Goal: Information Seeking & Learning: Learn about a topic

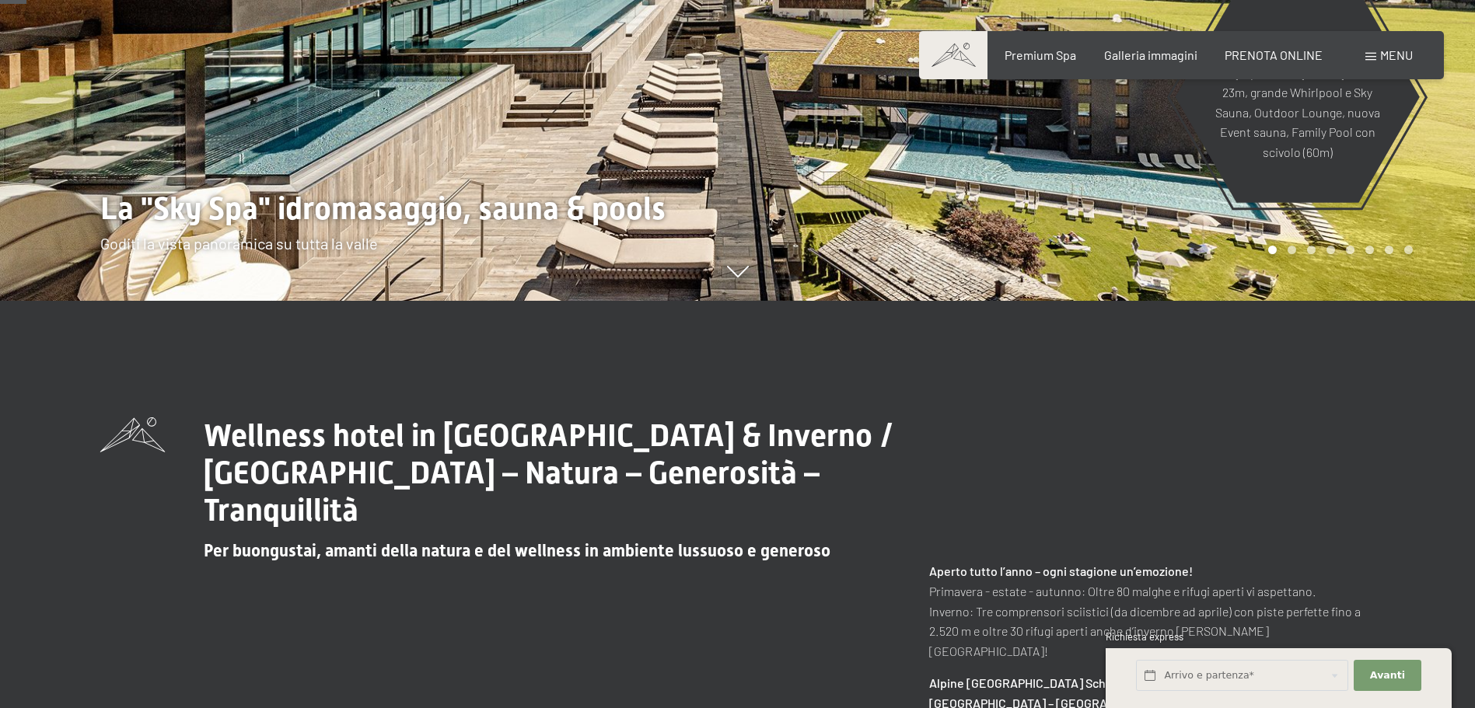
scroll to position [155, 0]
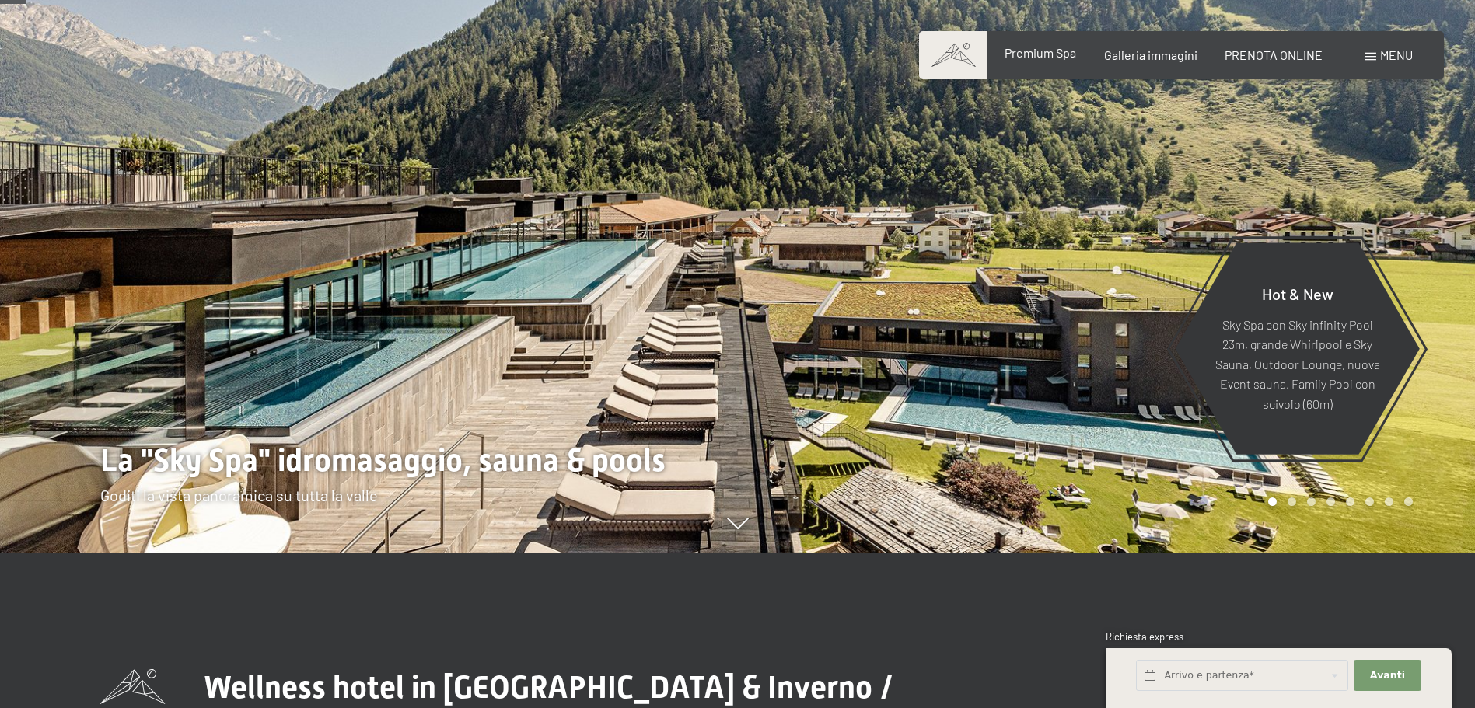
click at [1028, 60] on span "Premium Spa" at bounding box center [1040, 52] width 72 height 15
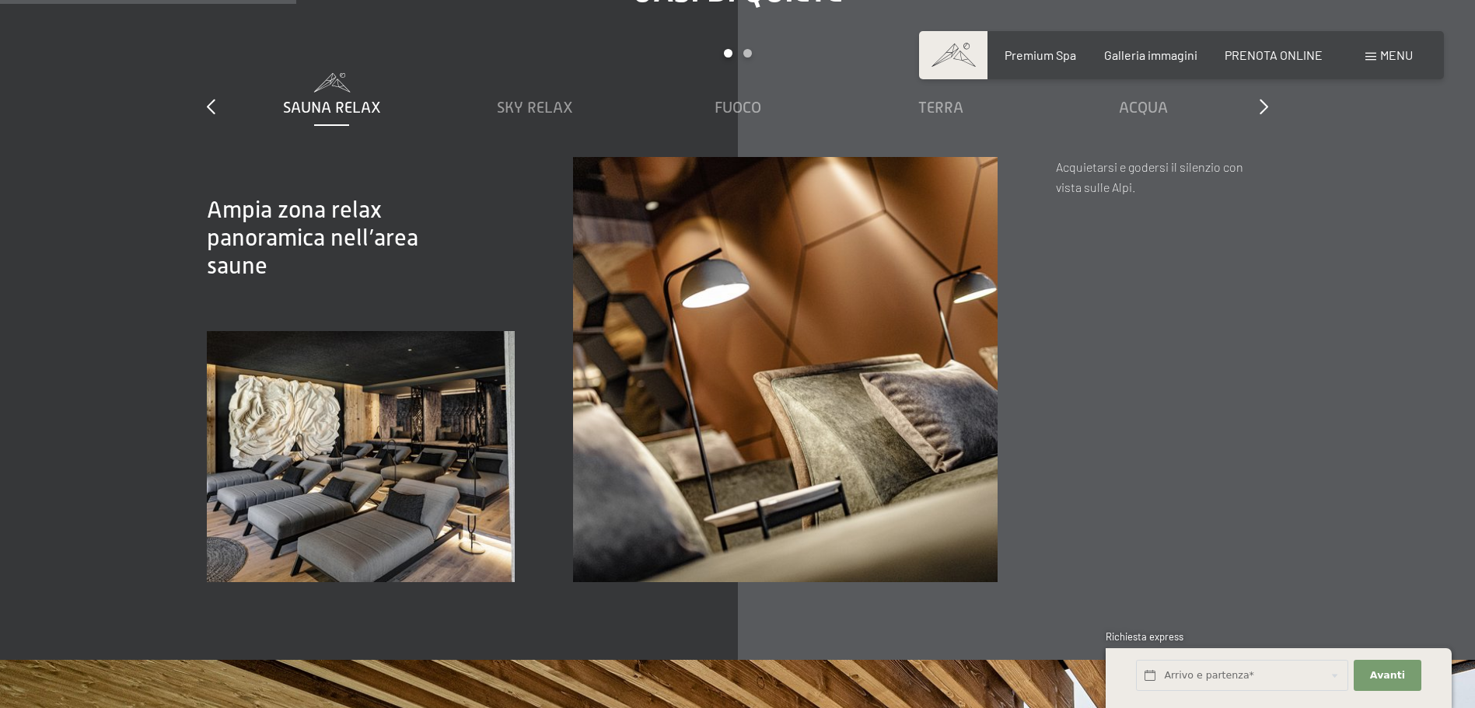
scroll to position [2332, 0]
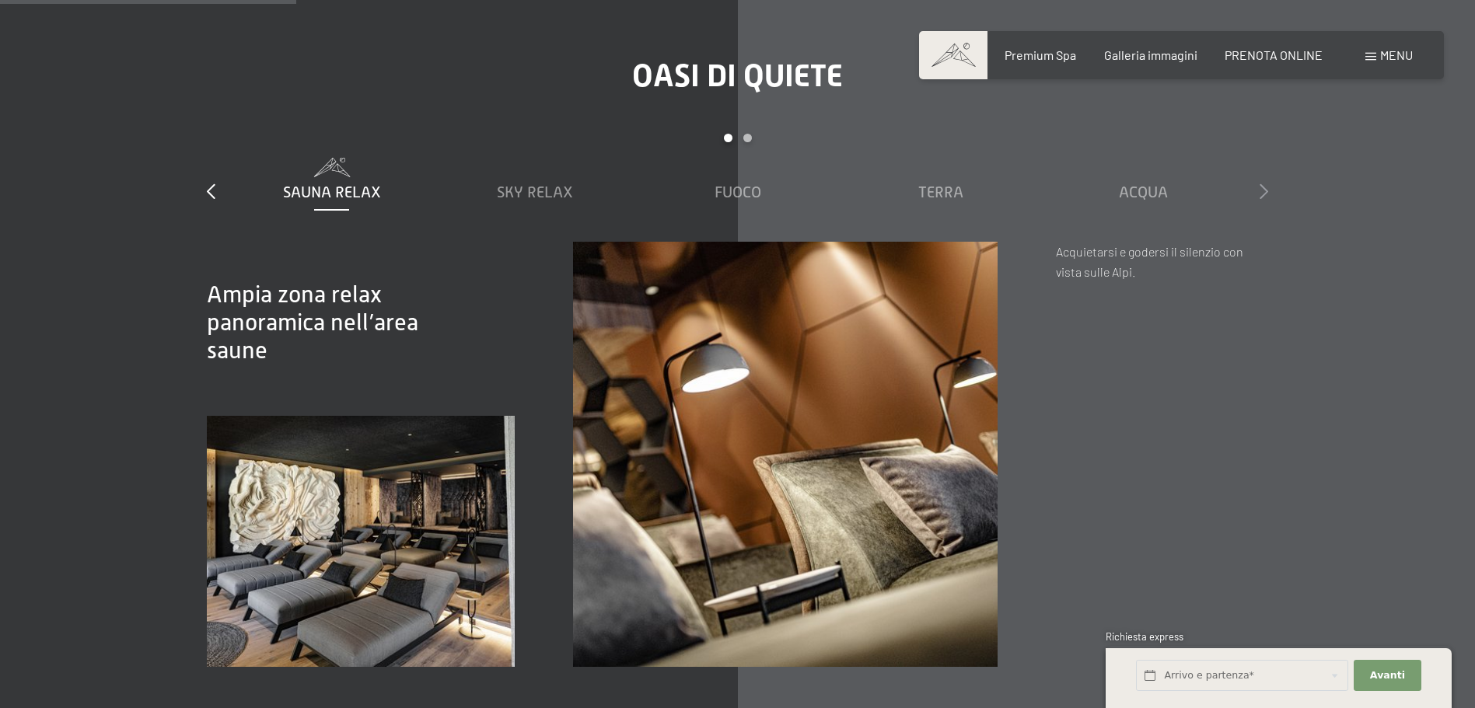
click at [1259, 181] on div at bounding box center [1263, 192] width 9 height 22
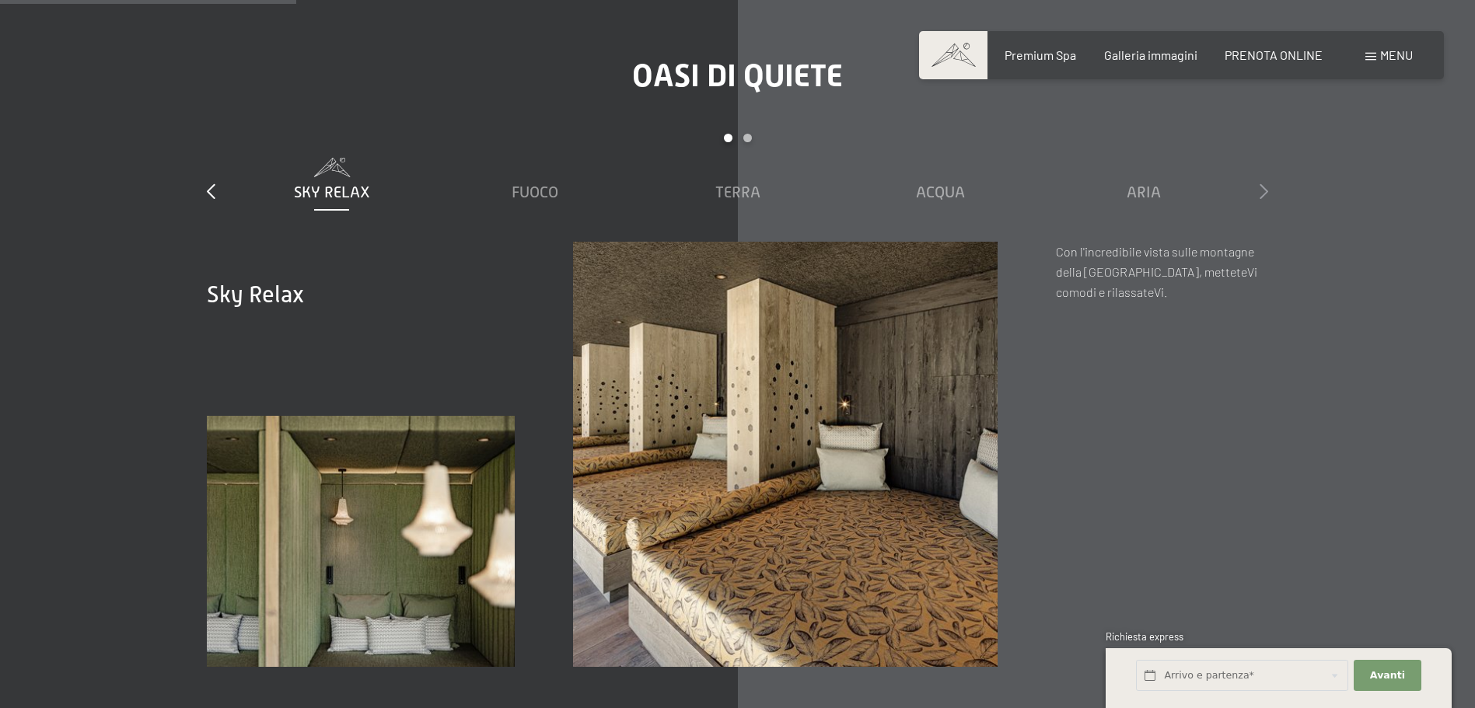
click at [1259, 181] on div at bounding box center [1263, 192] width 9 height 22
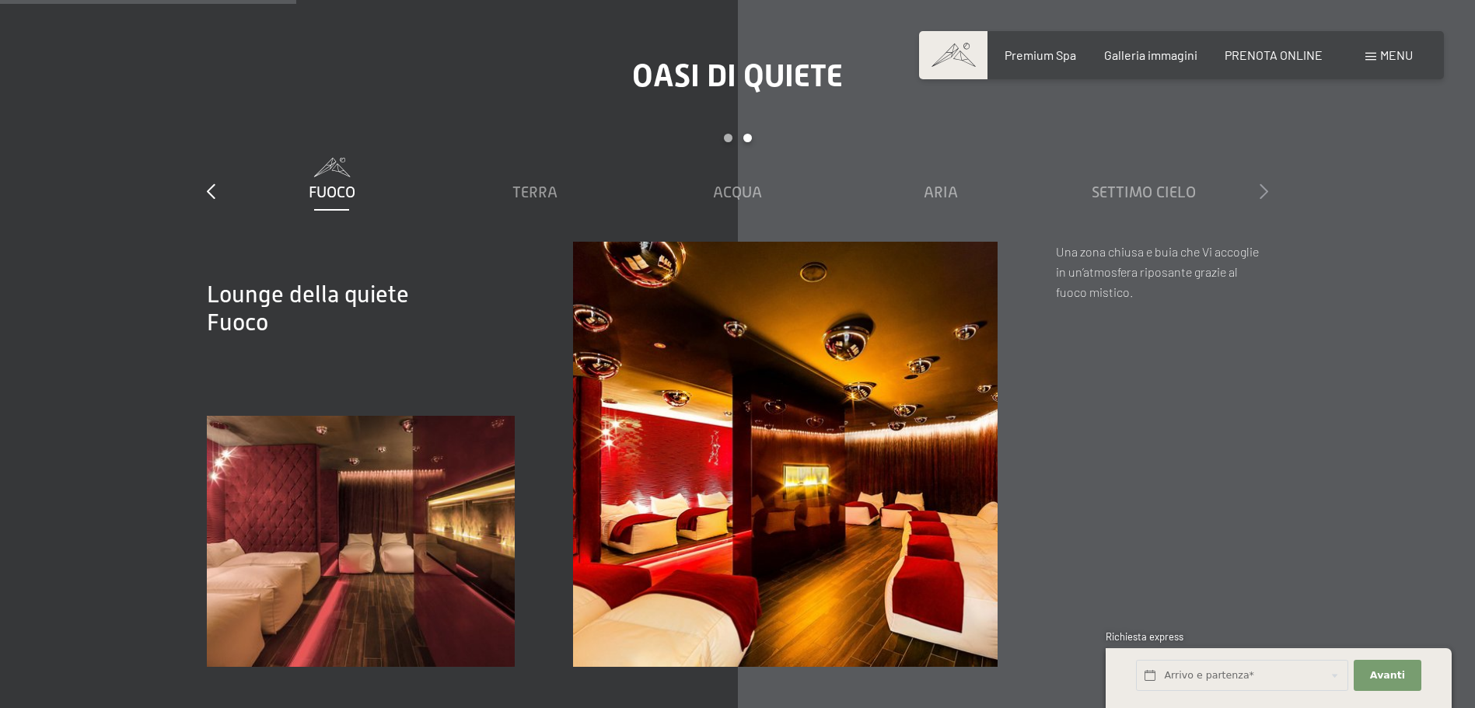
click at [1259, 181] on div at bounding box center [1263, 192] width 9 height 22
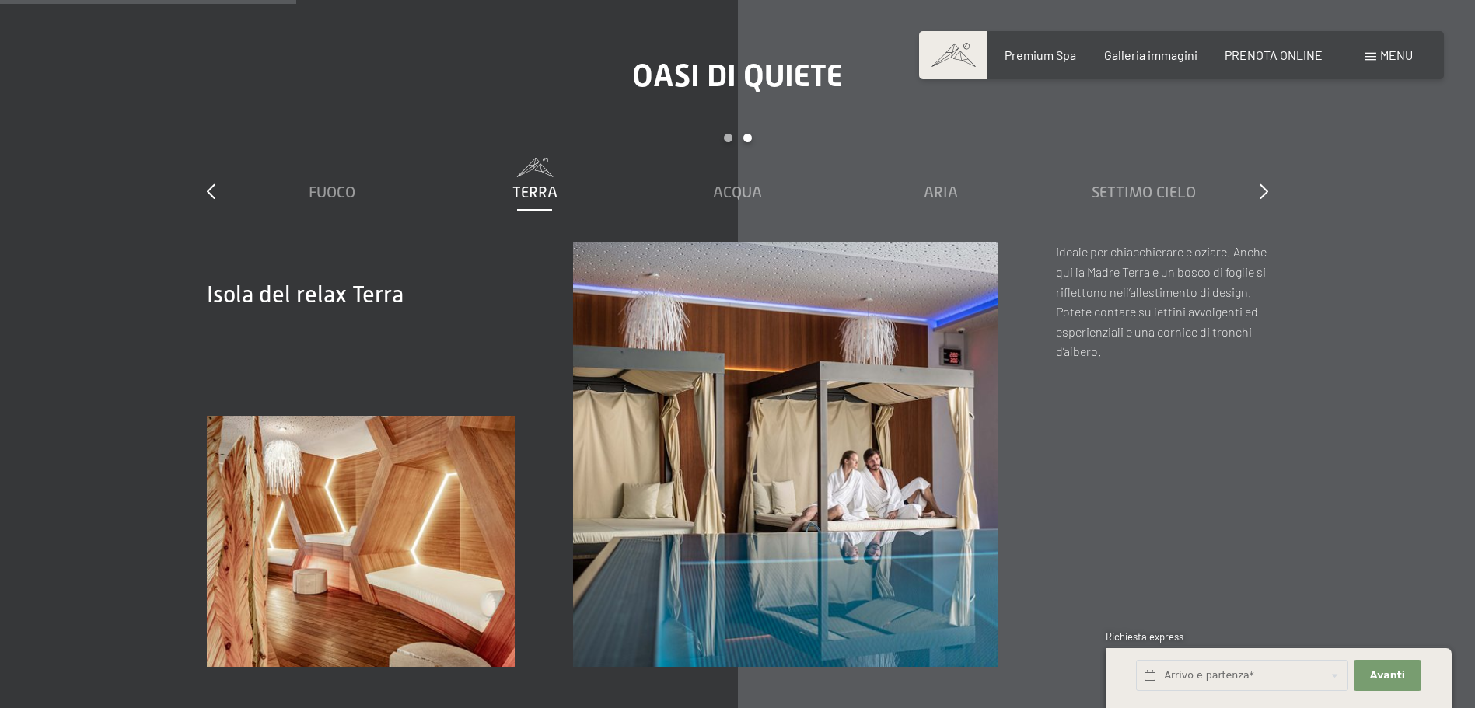
click at [196, 177] on div "Oasi di quiete slide 3 to 7 of 7 Sauna relax Sky Relax Fuoco Terra Acqua Aria S…" at bounding box center [737, 362] width 1178 height 609
click at [210, 183] on icon at bounding box center [211, 191] width 9 height 16
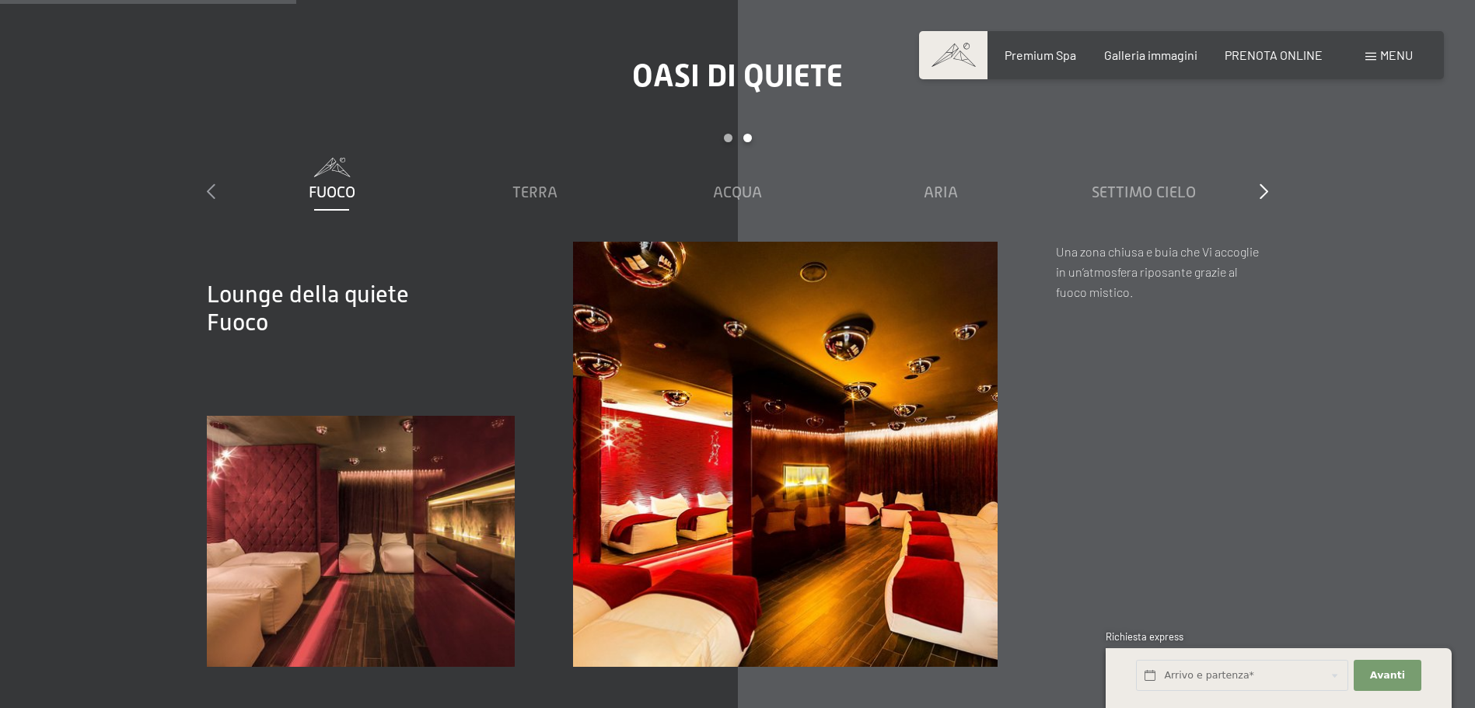
click at [210, 183] on icon at bounding box center [211, 191] width 9 height 16
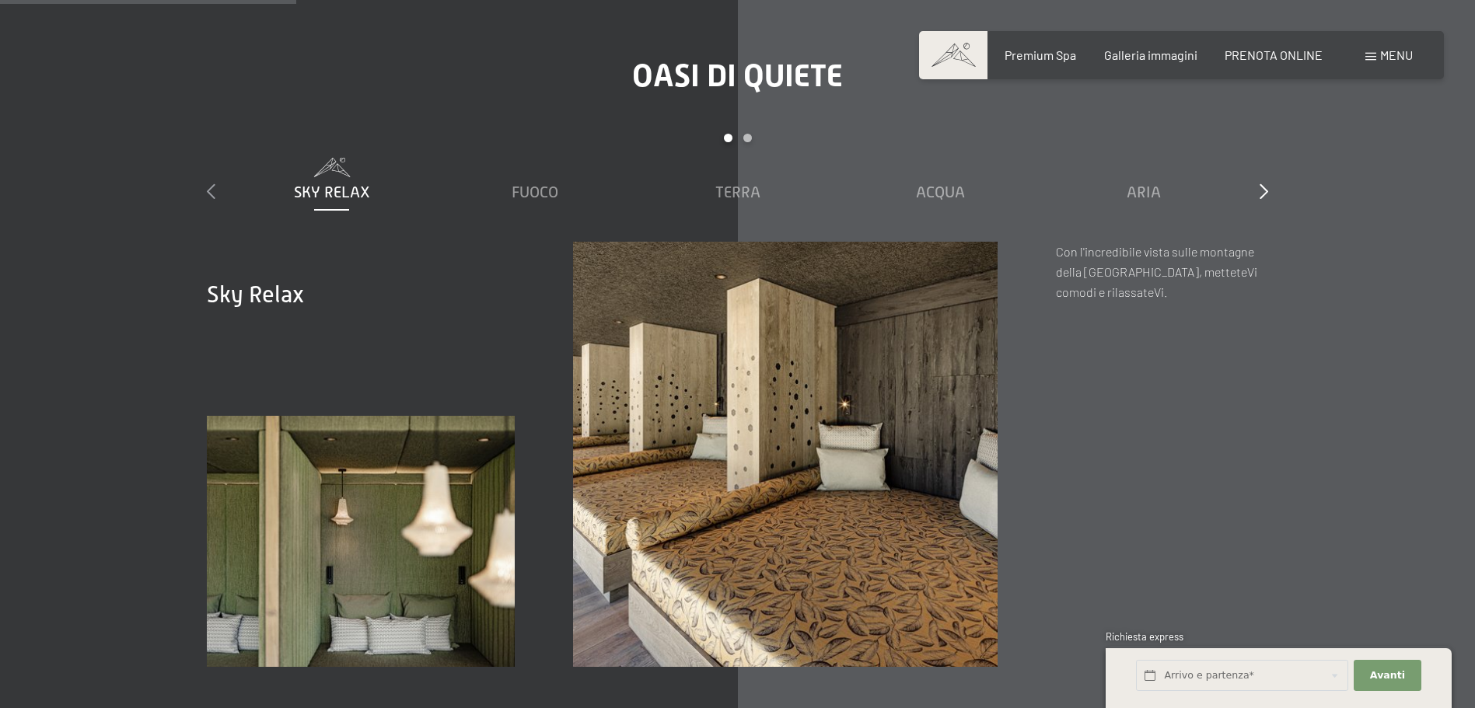
click at [210, 183] on icon at bounding box center [211, 191] width 9 height 16
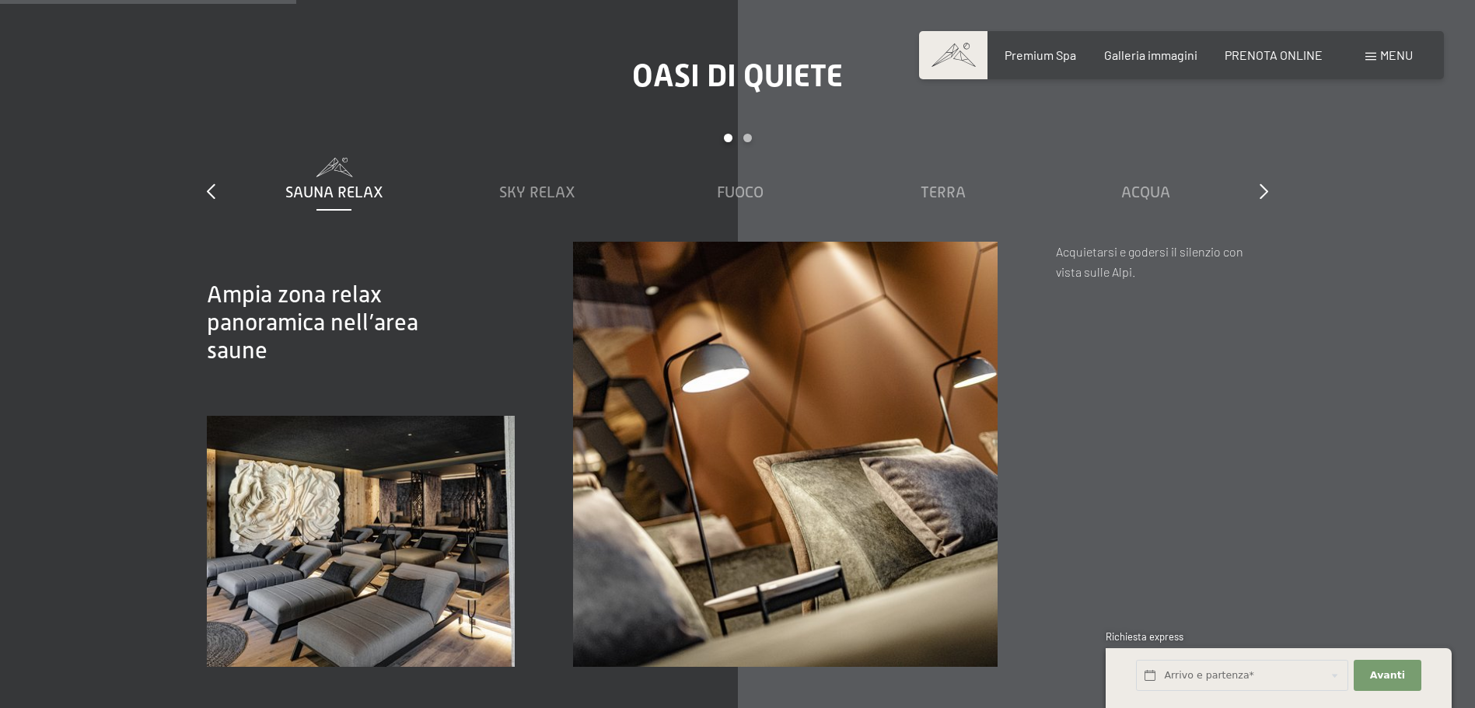
click at [373, 183] on span "Sauna relax" at bounding box center [334, 191] width 98 height 17
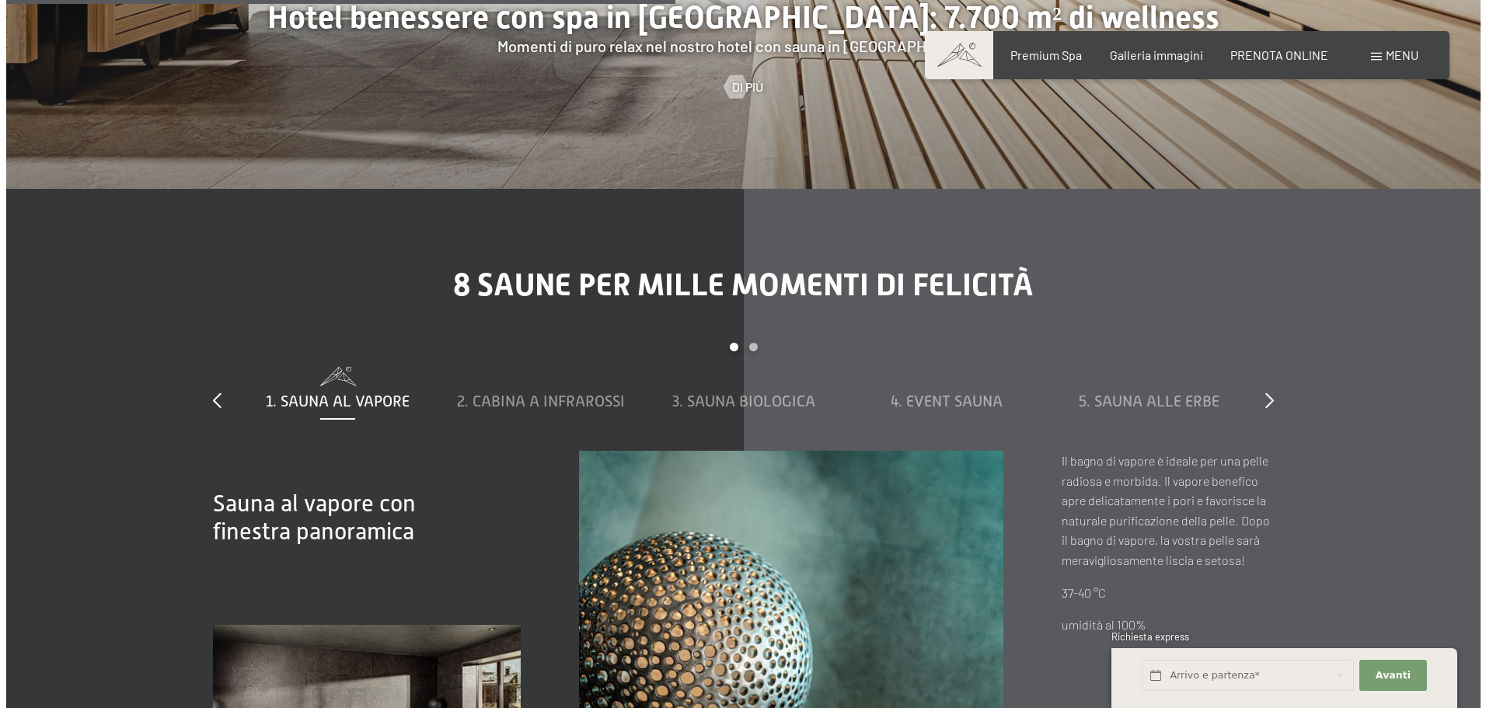
scroll to position [5130, 0]
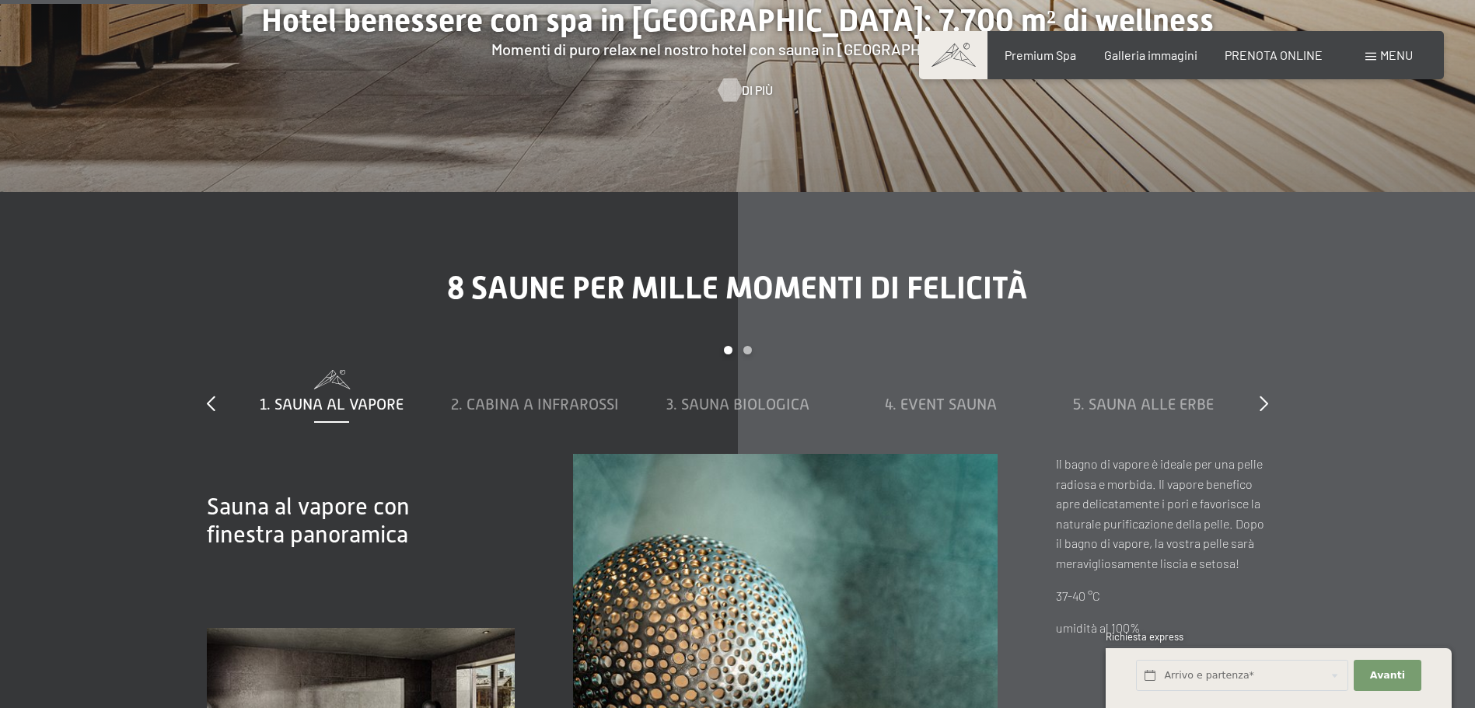
click at [724, 78] on div at bounding box center [729, 89] width 13 height 23
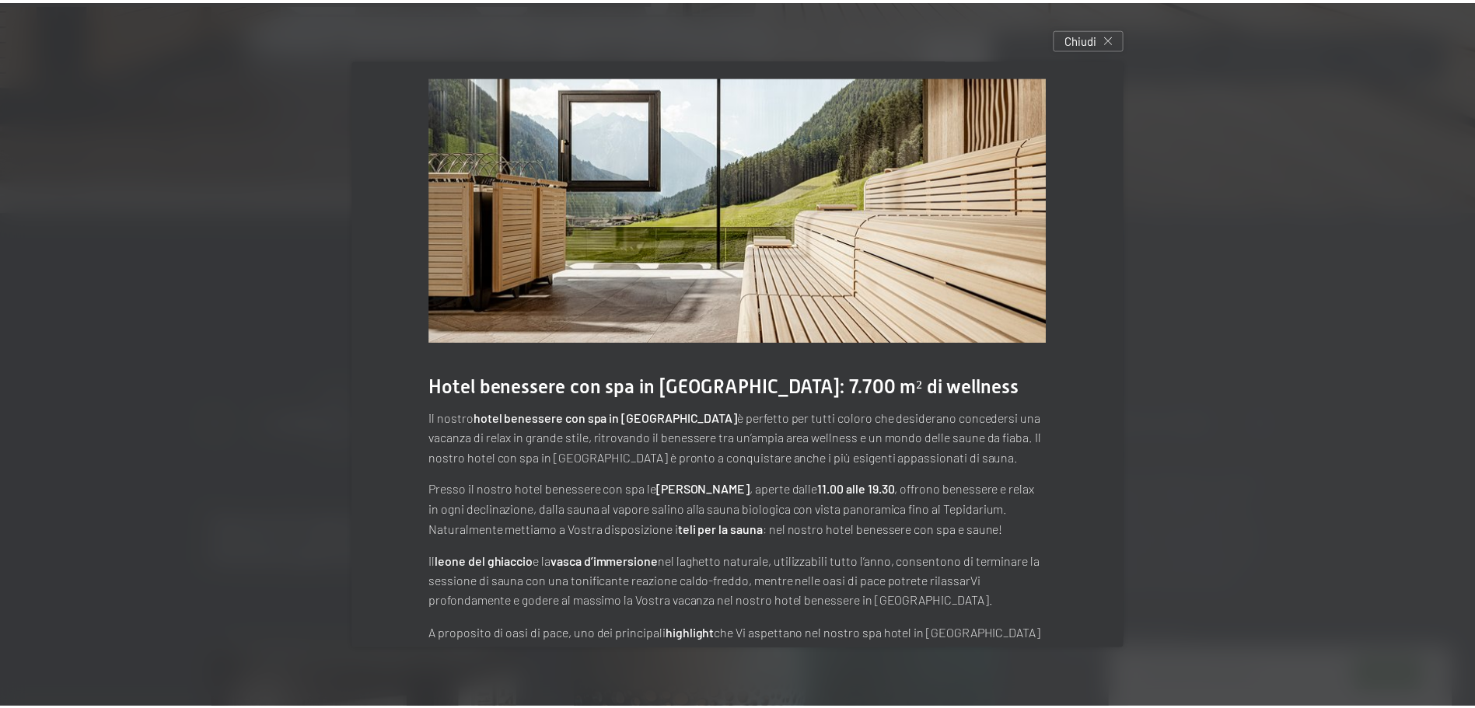
scroll to position [0, 0]
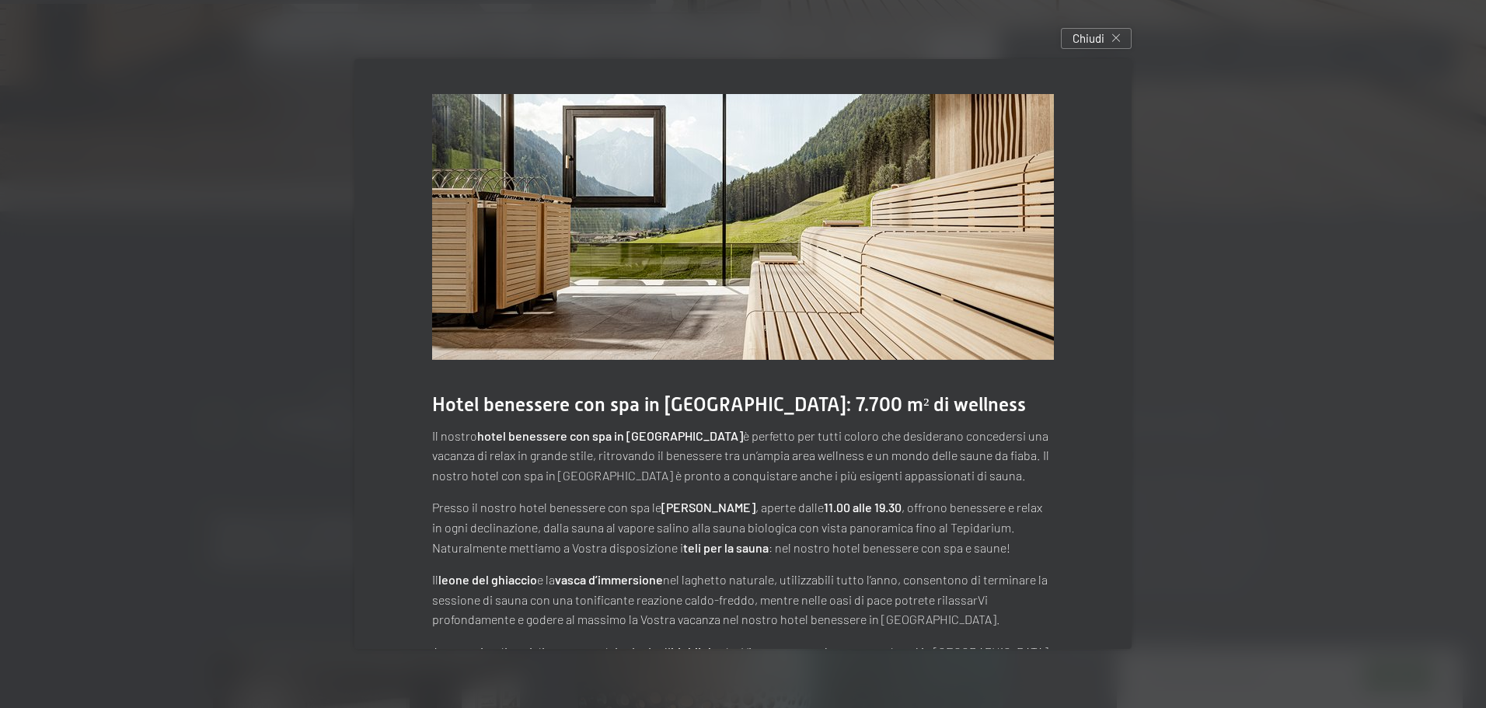
click at [1202, 173] on div at bounding box center [743, 354] width 1486 height 708
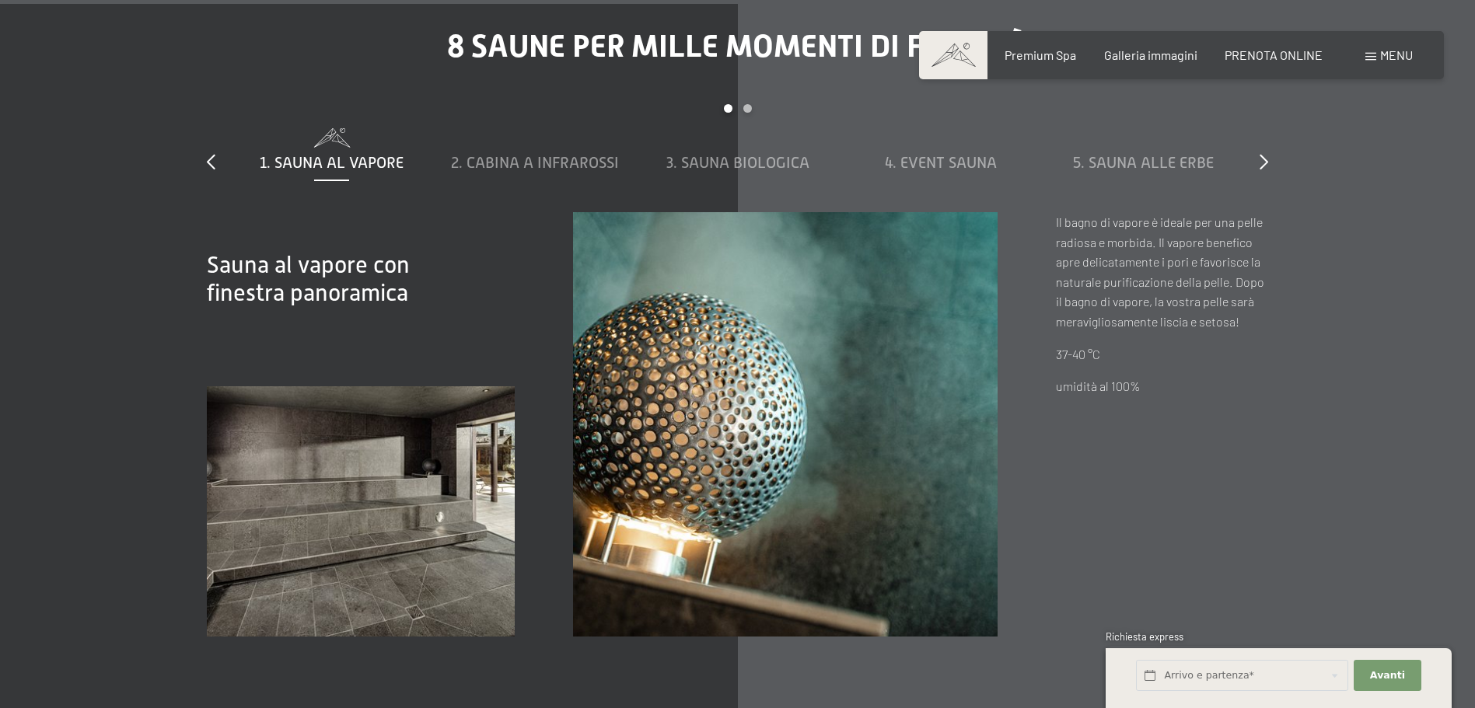
scroll to position [5364, 0]
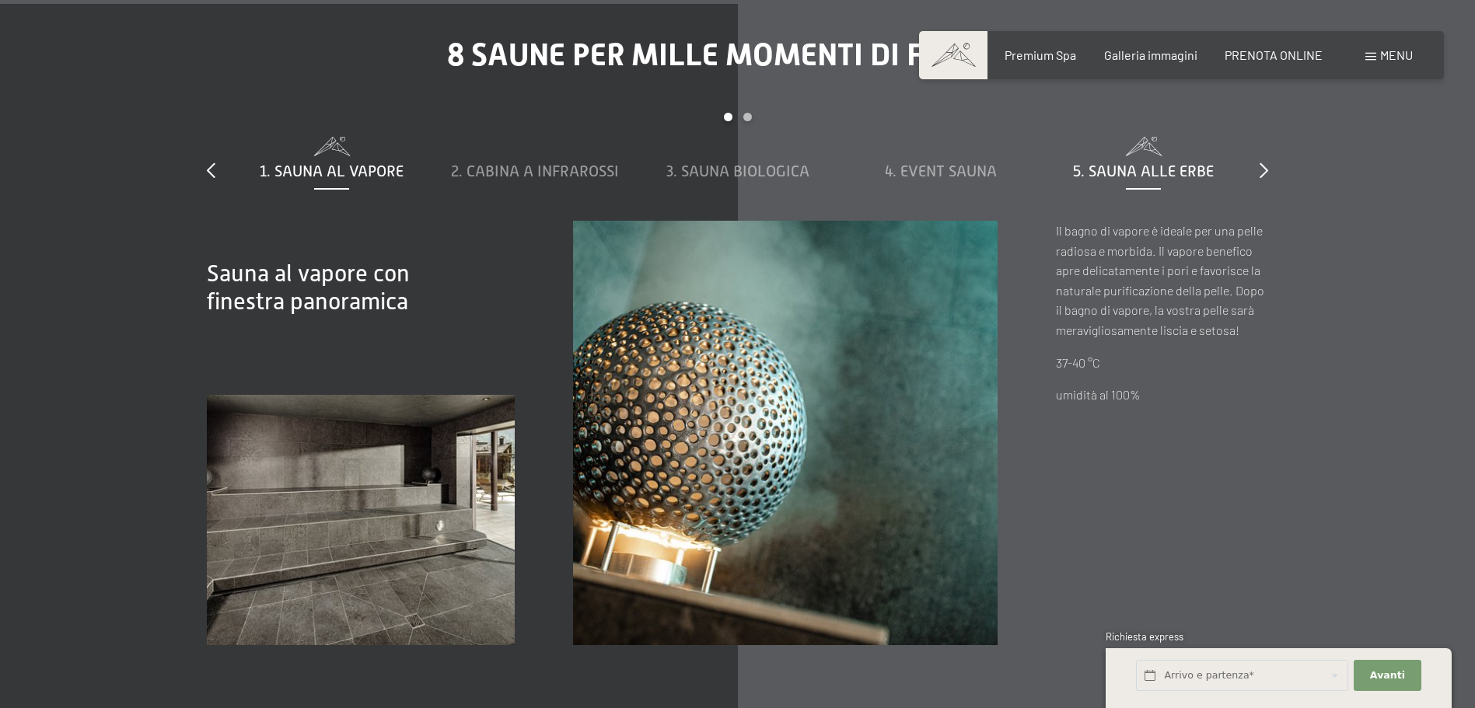
click at [1136, 160] on div "5. Sauna alle erbe" at bounding box center [1142, 171] width 187 height 22
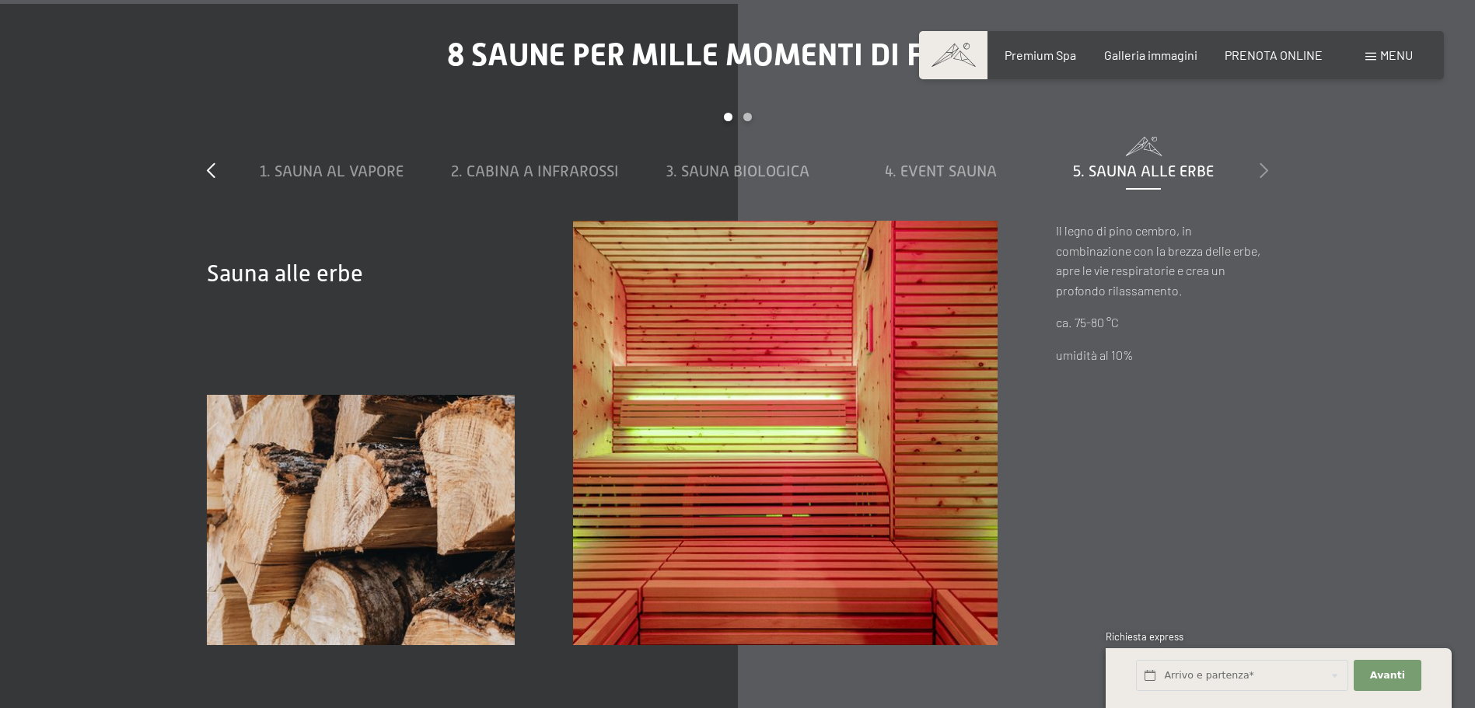
click at [1259, 162] on icon at bounding box center [1263, 170] width 9 height 16
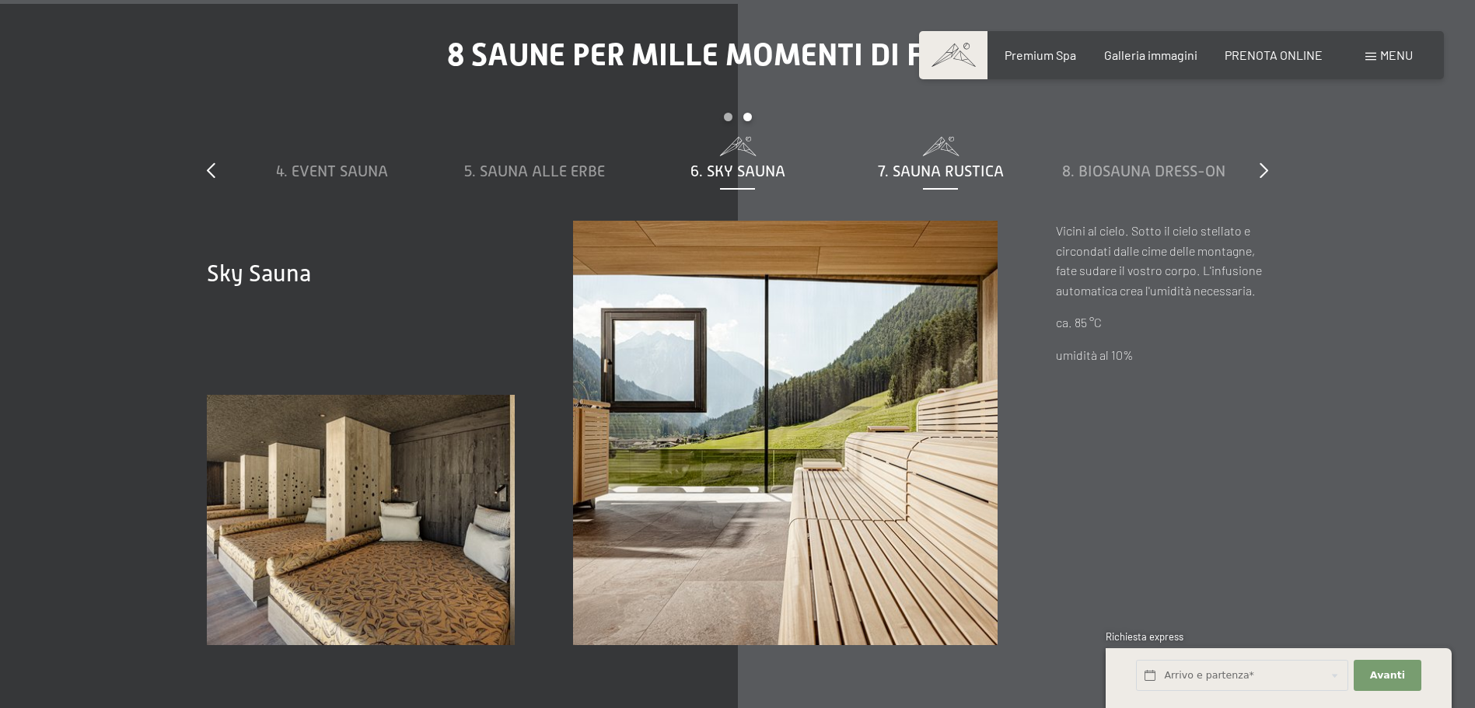
click at [925, 162] on span "7. Sauna rustica" at bounding box center [941, 170] width 126 height 17
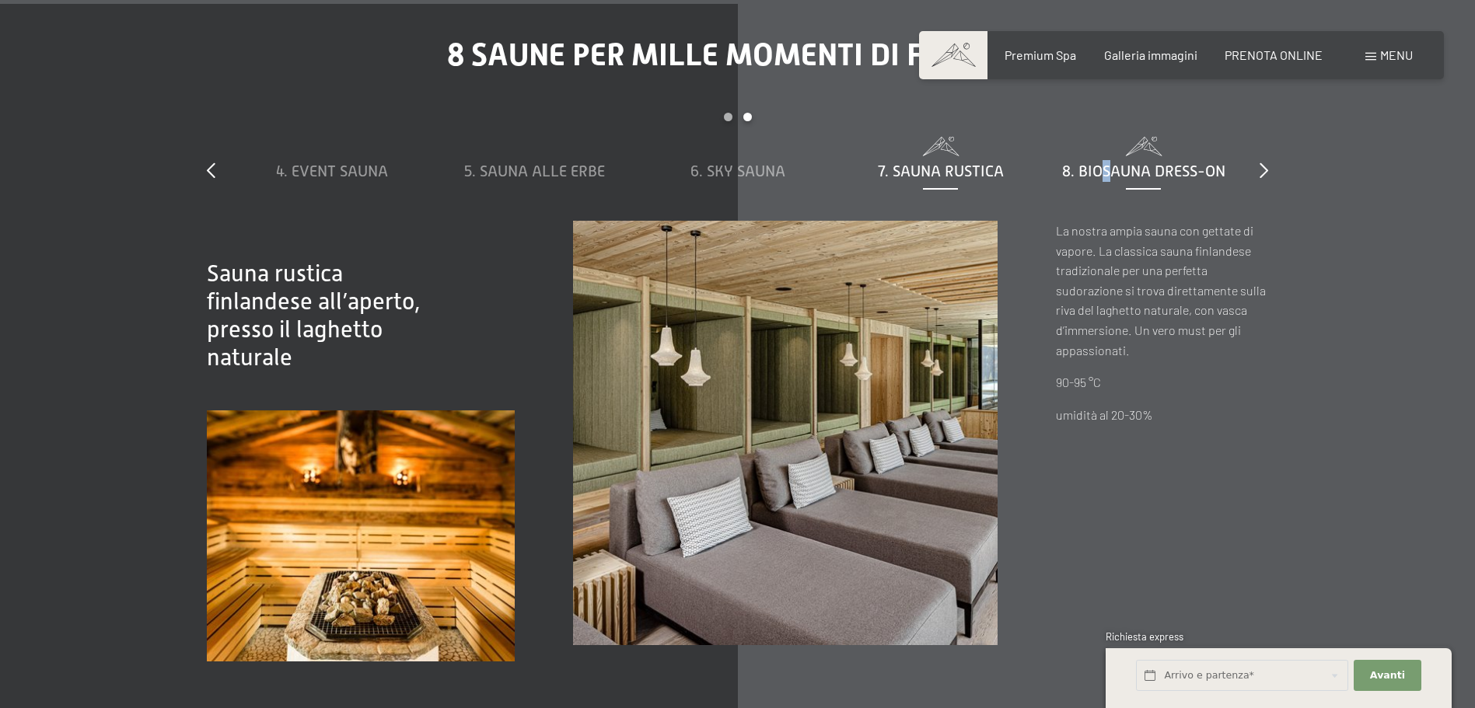
click at [1107, 162] on span "8. Biosauna dress-on" at bounding box center [1143, 170] width 163 height 17
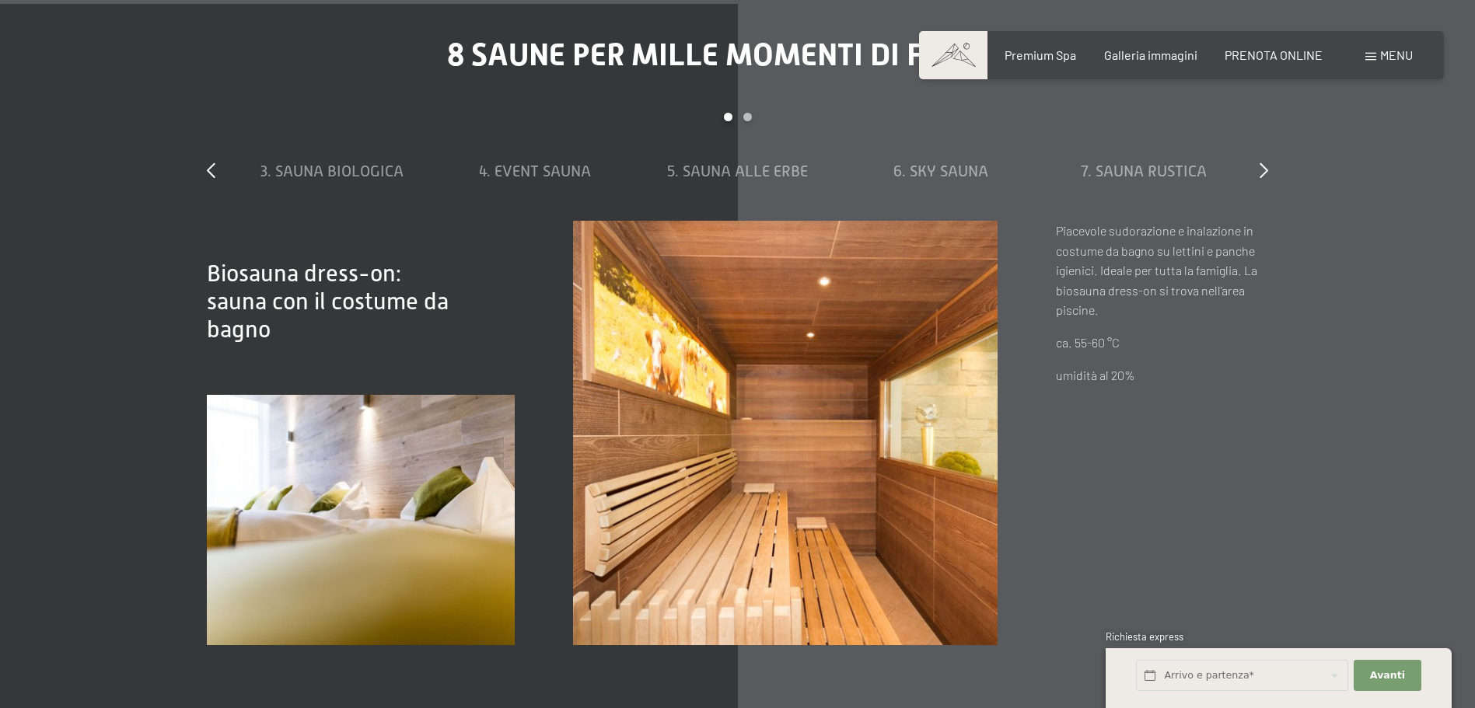
click at [1249, 148] on div "slide 3 to 7 of 8 1. Sauna al vapore 2. Cabina a infrarossi 3. Sauna biologica …" at bounding box center [737, 167] width 1061 height 108
click at [1255, 145] on div "slide 3 to 7 of 8 1. Sauna al vapore 2. Cabina a infrarossi 3. Sauna biologica …" at bounding box center [737, 167] width 1061 height 108
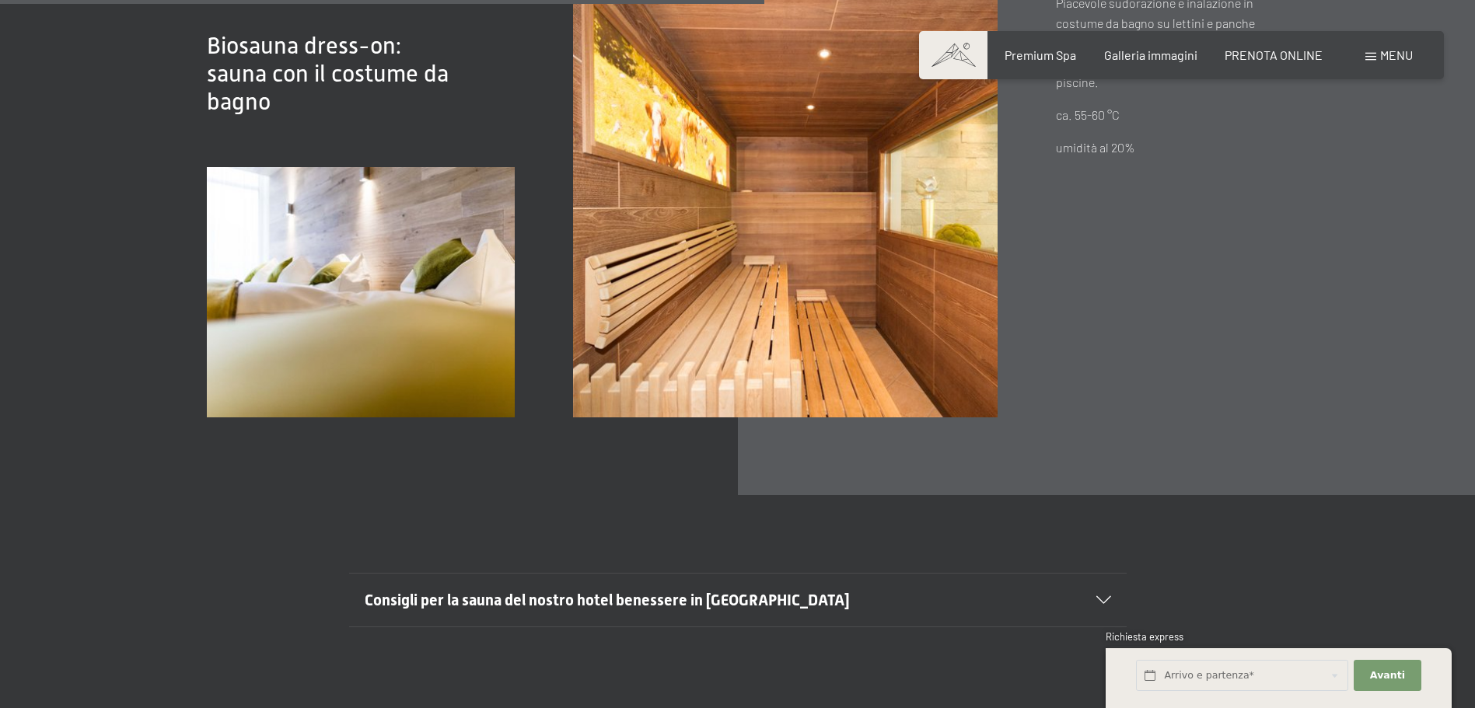
scroll to position [5597, 0]
